Goal: Check status

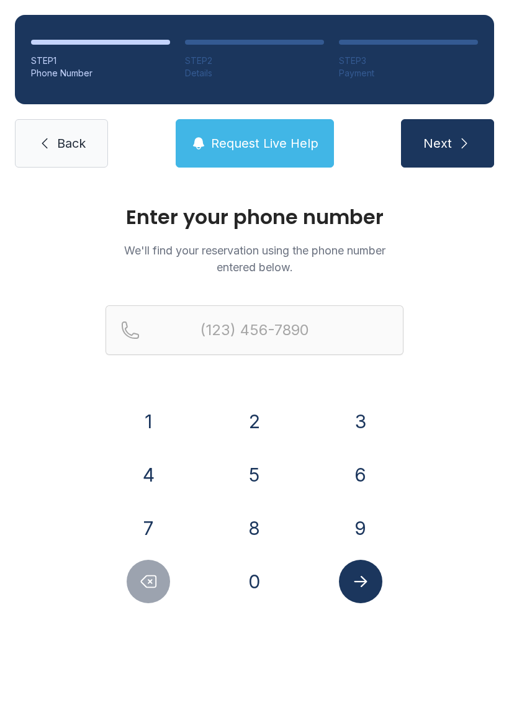
click at [355, 531] on button "9" at bounding box center [360, 528] width 43 height 43
click at [134, 420] on button "1" at bounding box center [148, 421] width 43 height 43
click at [245, 425] on button "2" at bounding box center [254, 421] width 43 height 43
click at [256, 478] on button "5" at bounding box center [254, 474] width 43 height 43
click at [361, 411] on button "3" at bounding box center [360, 421] width 43 height 43
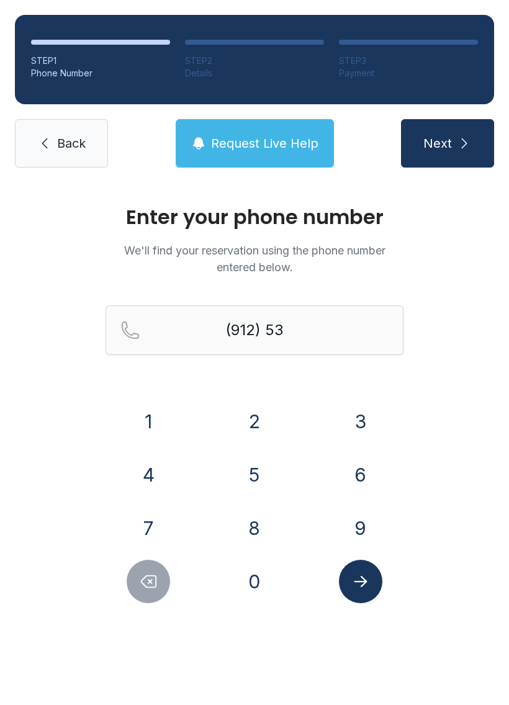
click at [356, 473] on button "6" at bounding box center [360, 474] width 43 height 43
click at [256, 526] on button "8" at bounding box center [254, 528] width 43 height 43
click at [150, 427] on button "1" at bounding box center [148, 421] width 43 height 43
click at [255, 526] on button "8" at bounding box center [254, 528] width 43 height 43
click at [253, 569] on button "0" at bounding box center [254, 581] width 43 height 43
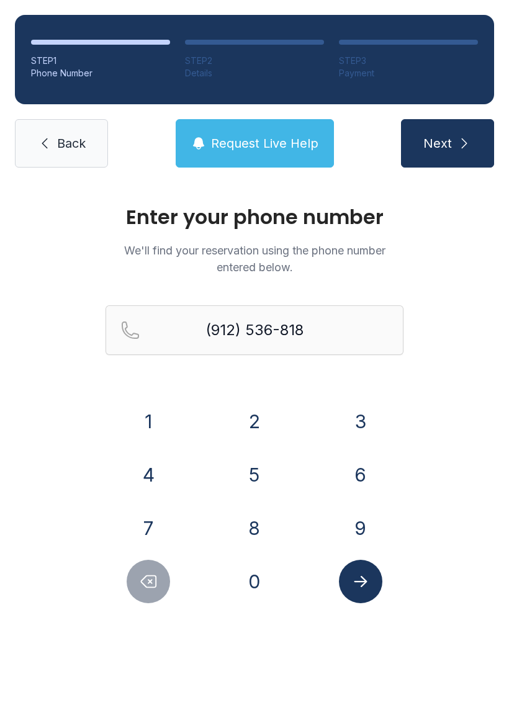
type input "[PHONE_NUMBER]"
click at [363, 587] on icon "Submit lookup form" at bounding box center [360, 582] width 19 height 19
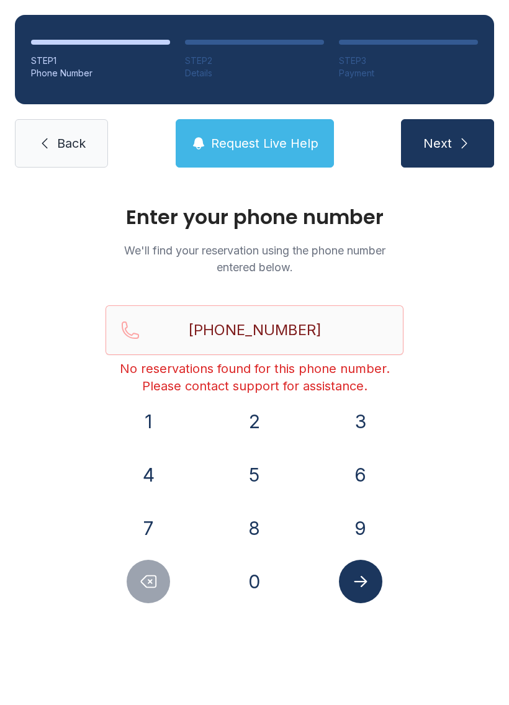
click at [73, 141] on span "Back" at bounding box center [71, 143] width 29 height 17
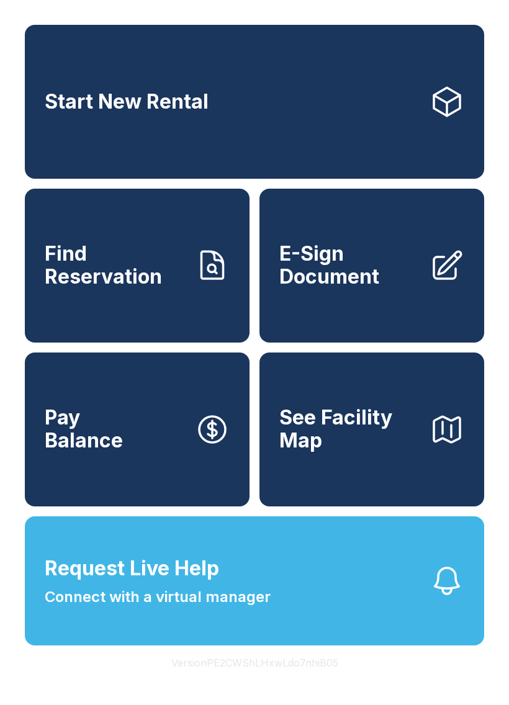
click at [187, 609] on span "Connect with a virtual manager" at bounding box center [158, 597] width 226 height 22
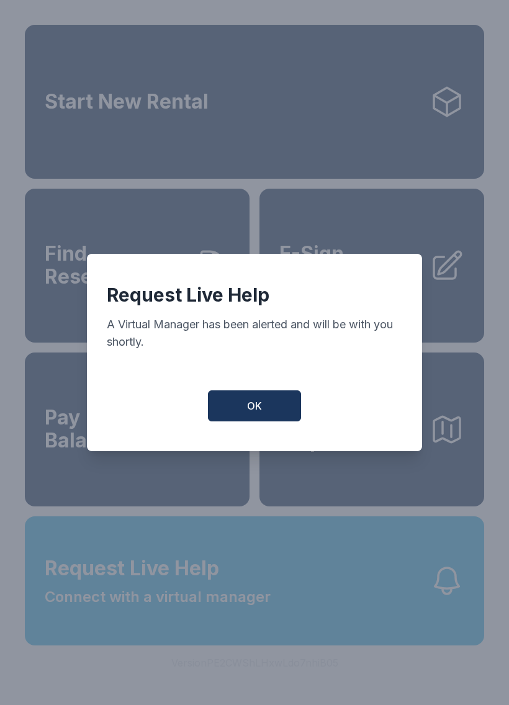
click at [247, 412] on span "OK" at bounding box center [254, 406] width 15 height 15
